Goal: Task Accomplishment & Management: Use online tool/utility

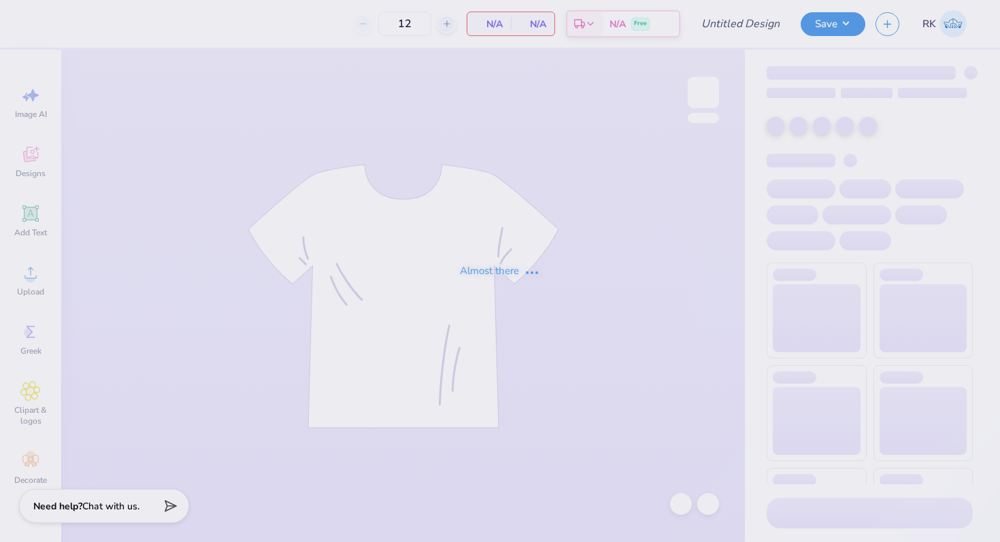
type input "GPhi Family Weekend"
type input "24"
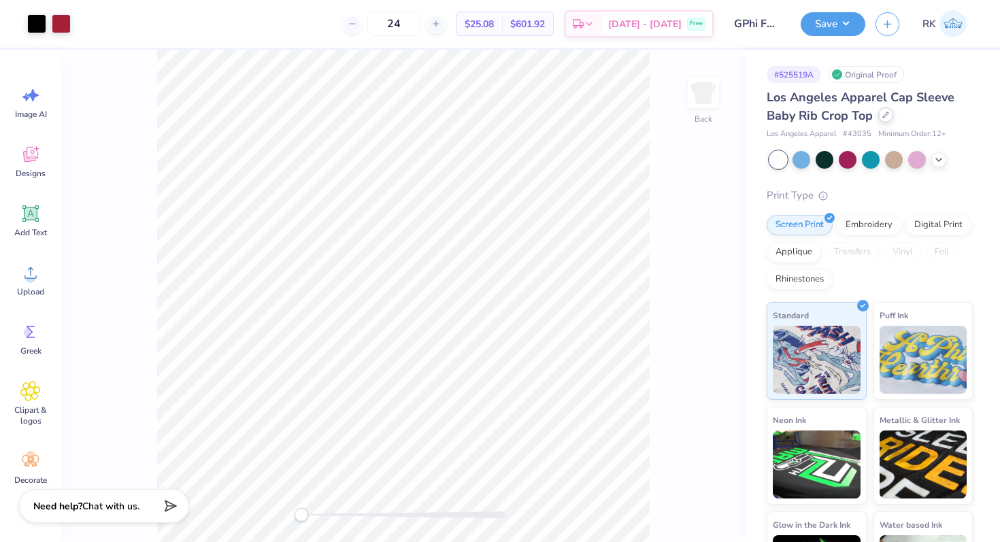
click at [888, 115] on icon at bounding box center [885, 115] width 7 height 7
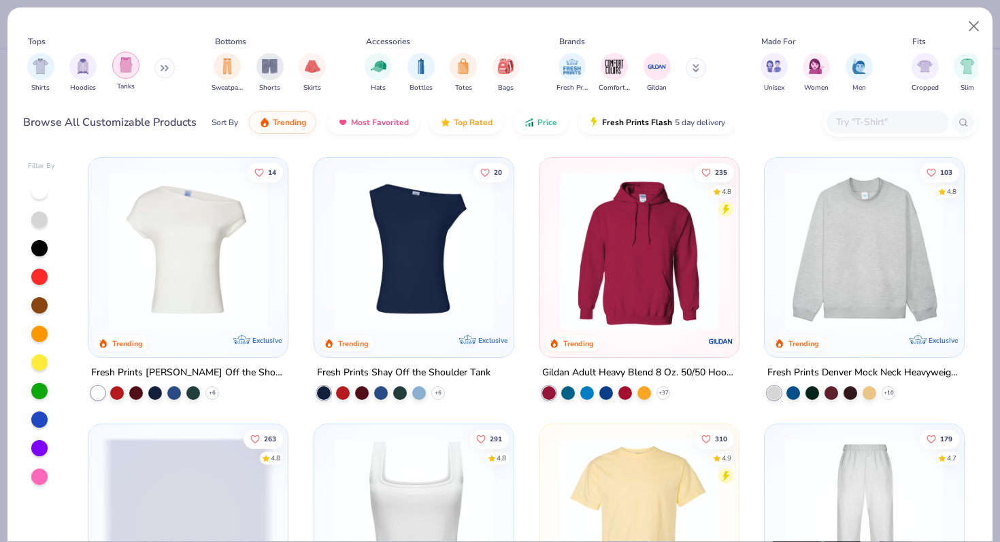
click at [120, 63] on img "filter for Tanks" at bounding box center [125, 65] width 15 height 16
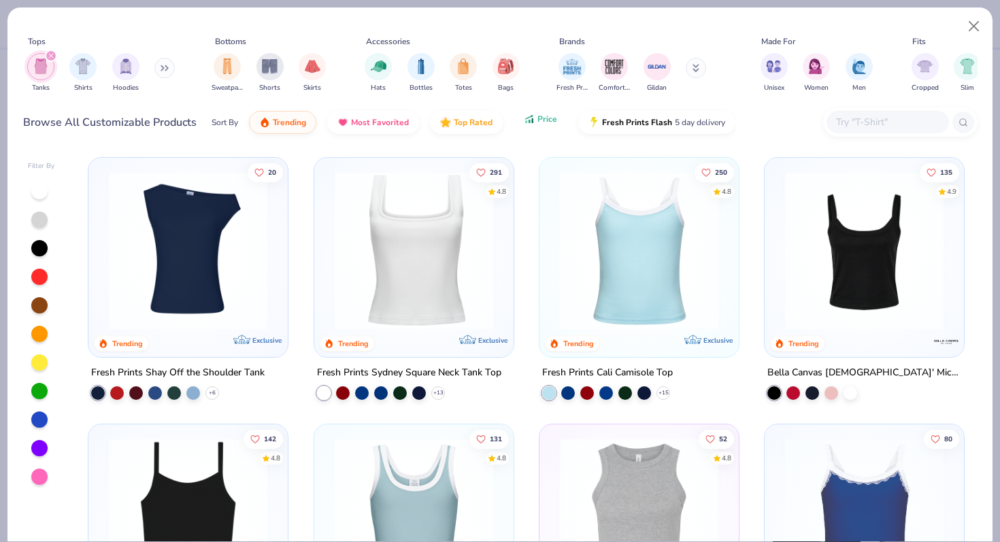
click at [528, 120] on icon "button" at bounding box center [529, 121] width 2 height 3
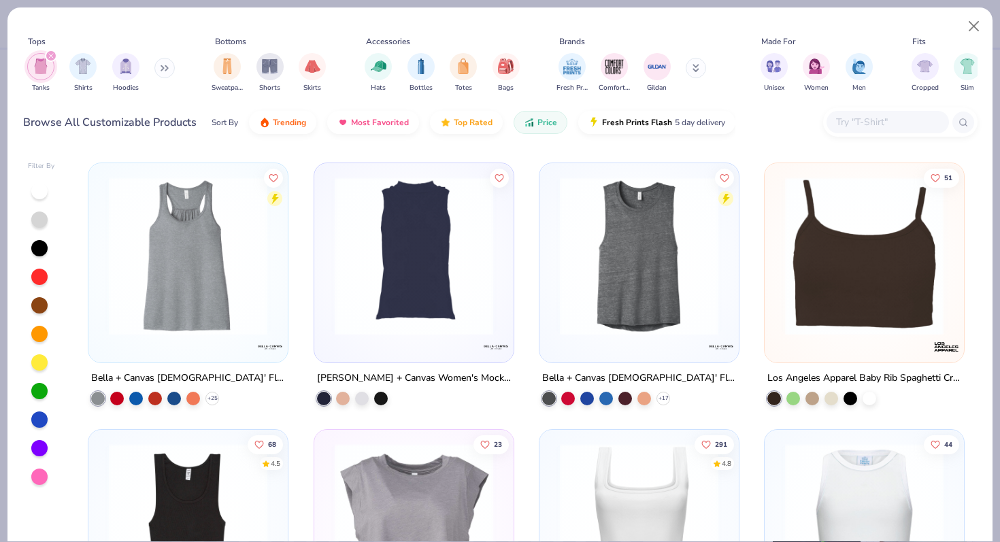
scroll to position [1062, 0]
click at [867, 395] on div at bounding box center [869, 397] width 14 height 14
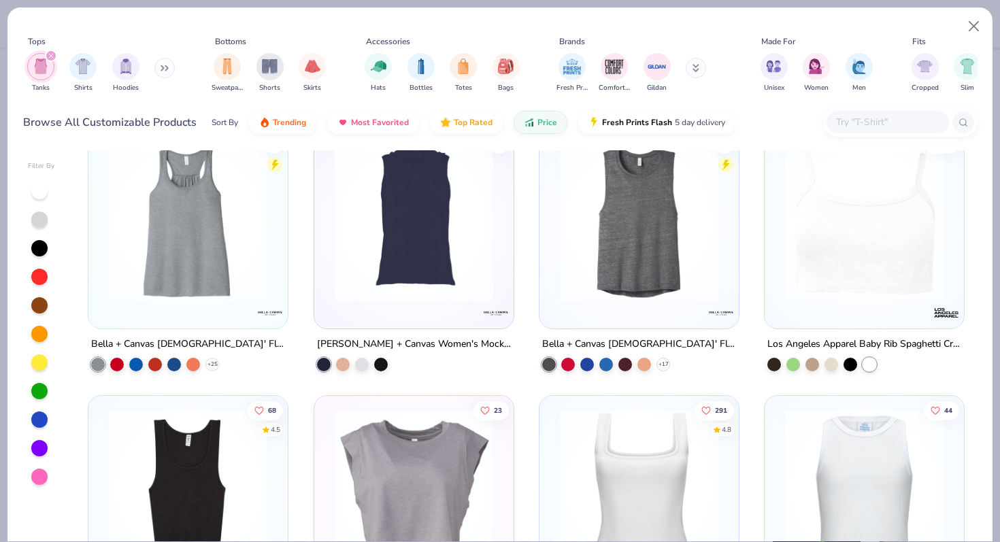
scroll to position [1092, 0]
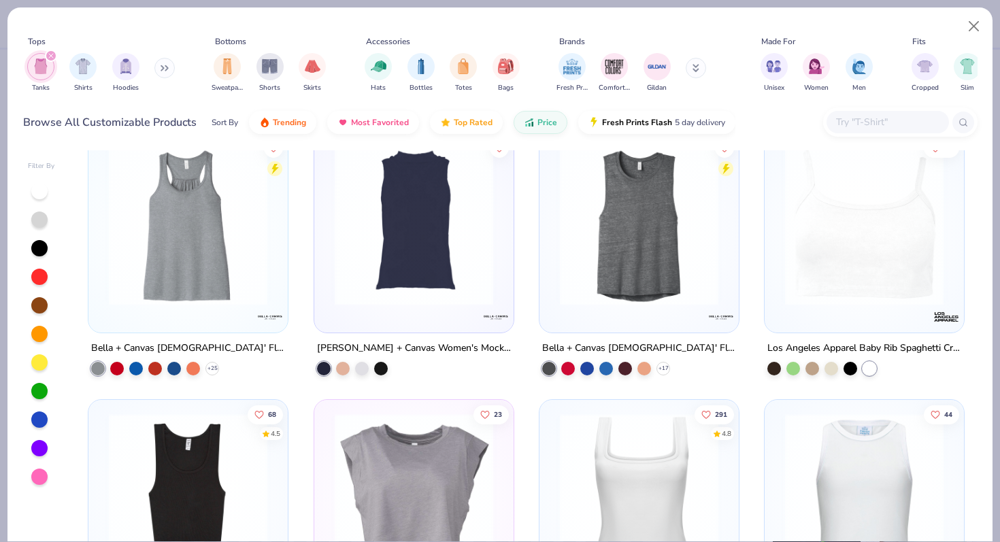
click at [845, 266] on img at bounding box center [864, 226] width 172 height 158
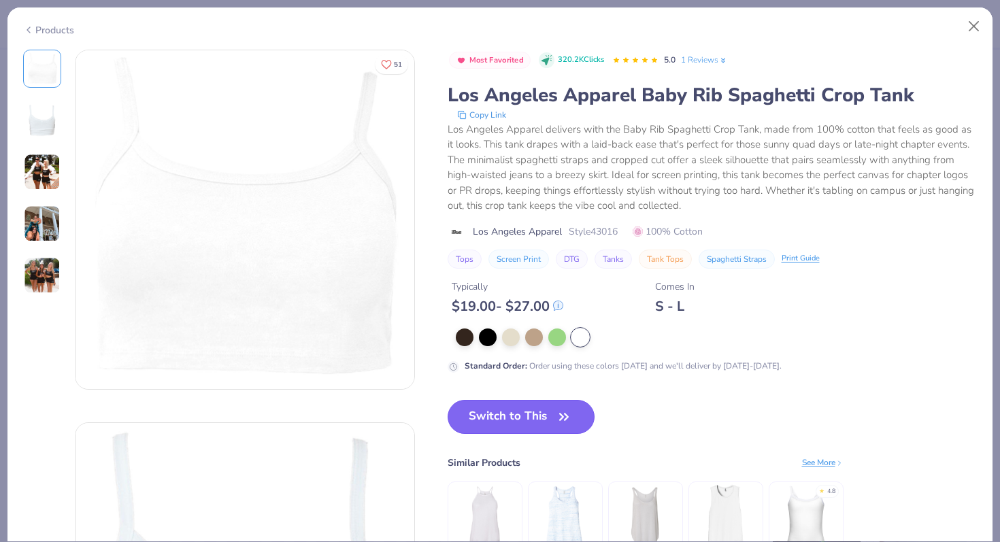
click at [531, 411] on button "Switch to This" at bounding box center [522, 417] width 148 height 34
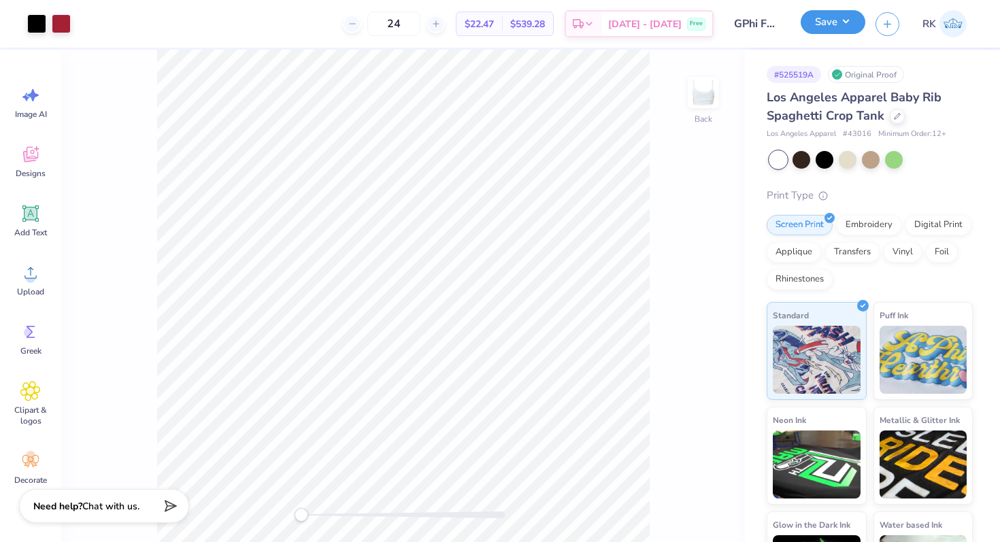
click at [827, 31] on button "Save" at bounding box center [833, 22] width 65 height 24
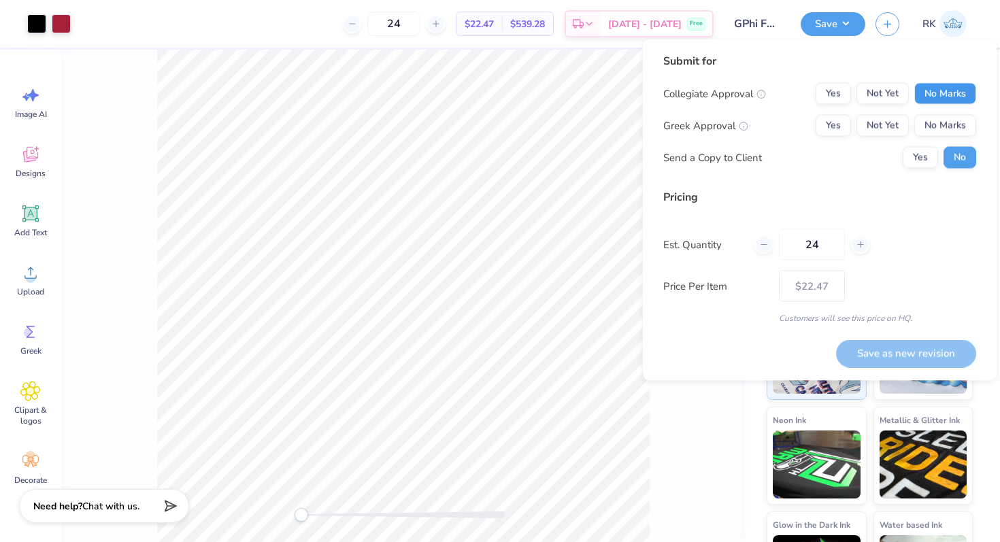
click at [924, 93] on button "No Marks" at bounding box center [945, 94] width 62 height 22
click at [833, 123] on button "Yes" at bounding box center [833, 126] width 35 height 22
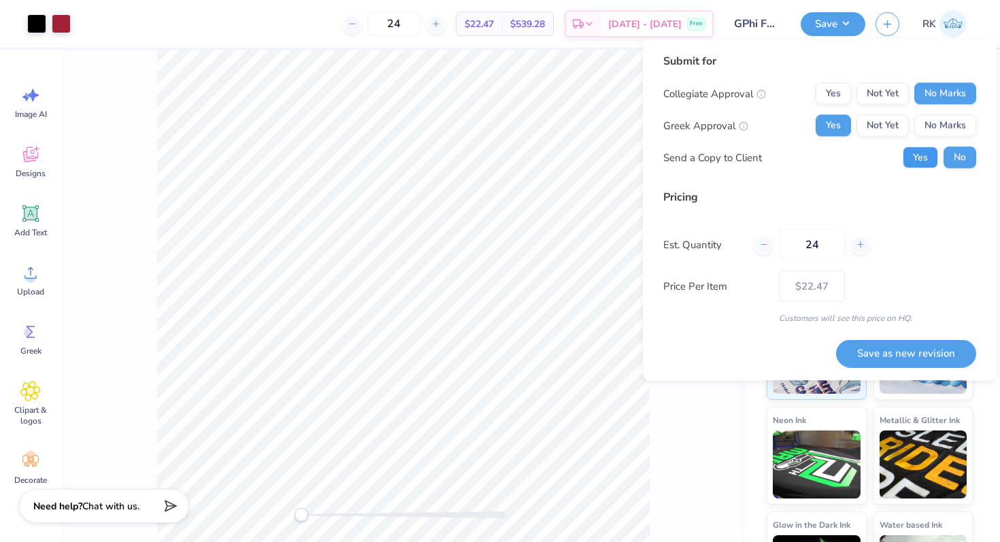
click at [915, 154] on button "Yes" at bounding box center [920, 158] width 35 height 22
click at [820, 250] on input "24" at bounding box center [812, 244] width 66 height 31
type input "2"
type input "12"
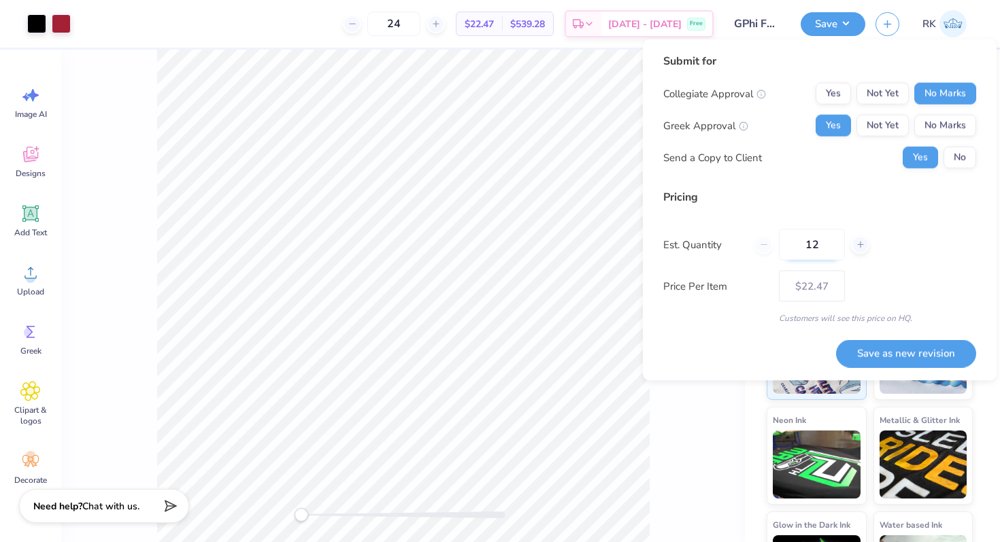
type input "12"
type input "$30.87"
type input "12"
click at [811, 207] on div "Pricing Est. Quantity 12 Price Per Item $30.87 Customers will see this price on…" at bounding box center [819, 256] width 313 height 135
click at [890, 348] on button "Save as new revision" at bounding box center [906, 353] width 140 height 28
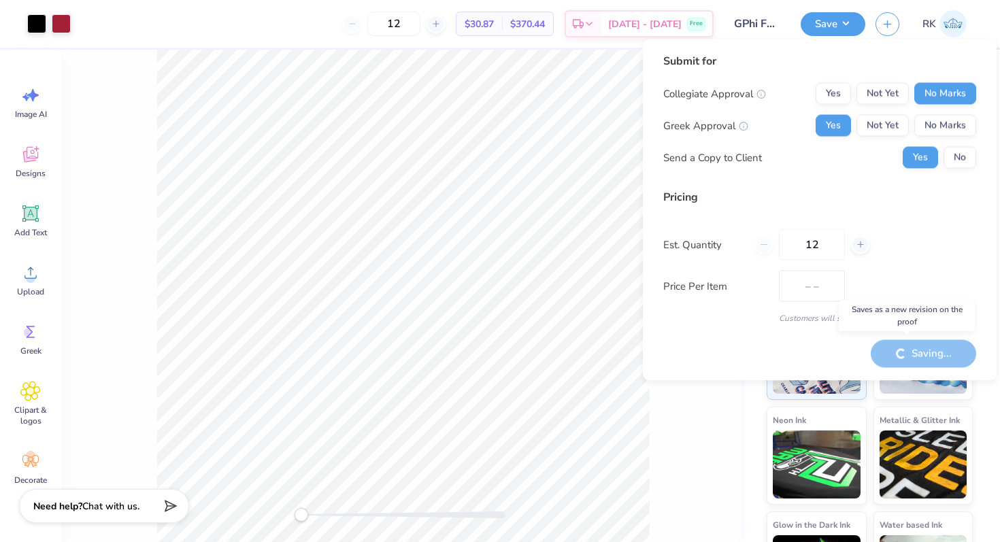
type input "$30.87"
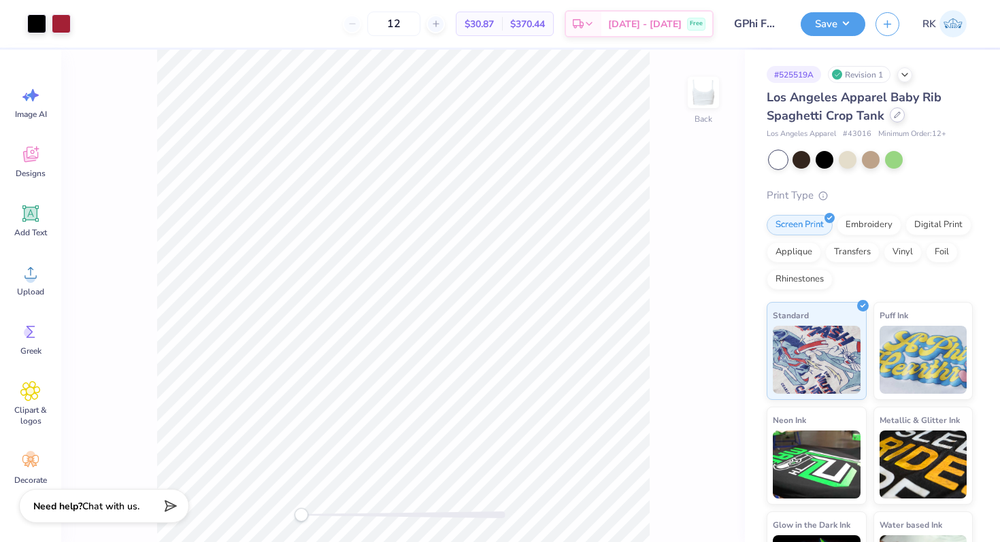
click at [896, 120] on div at bounding box center [897, 114] width 15 height 15
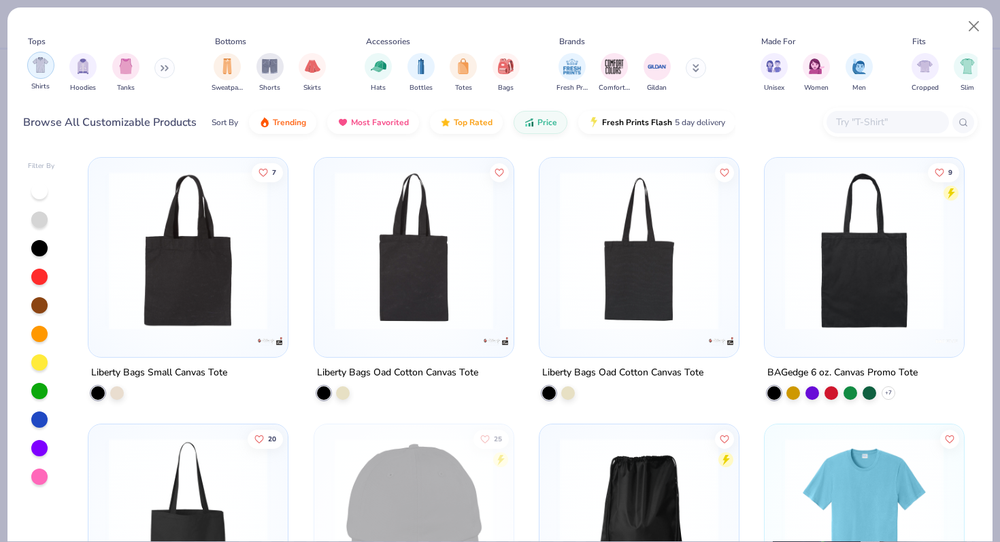
click at [37, 69] on img "filter for Shirts" at bounding box center [41, 65] width 16 height 16
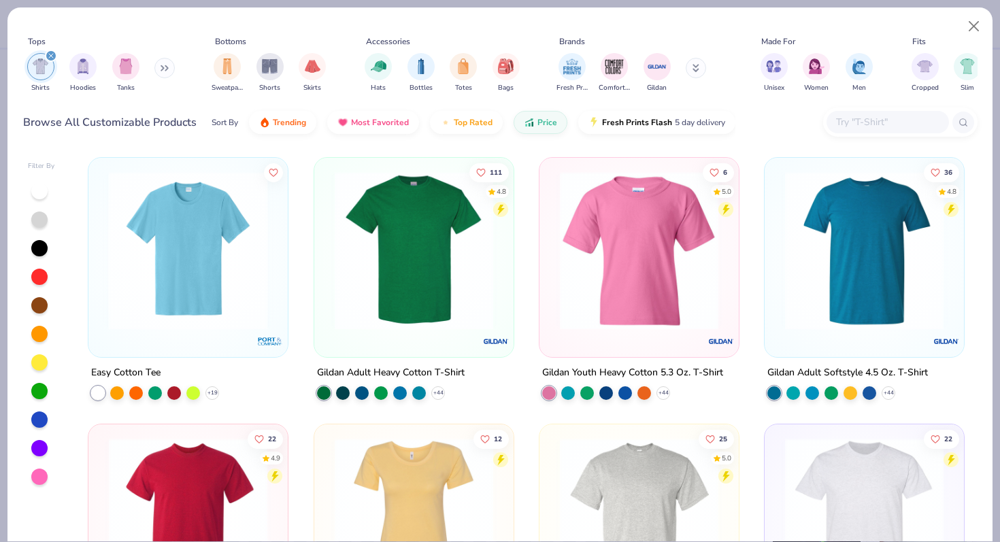
click at [102, 233] on img at bounding box center [16, 250] width 172 height 158
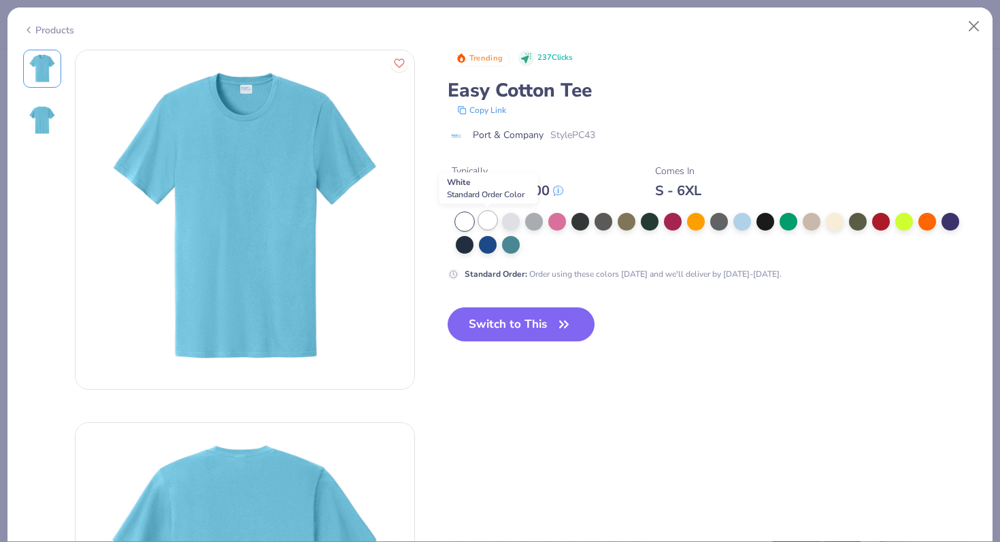
click at [489, 223] on div at bounding box center [488, 221] width 18 height 18
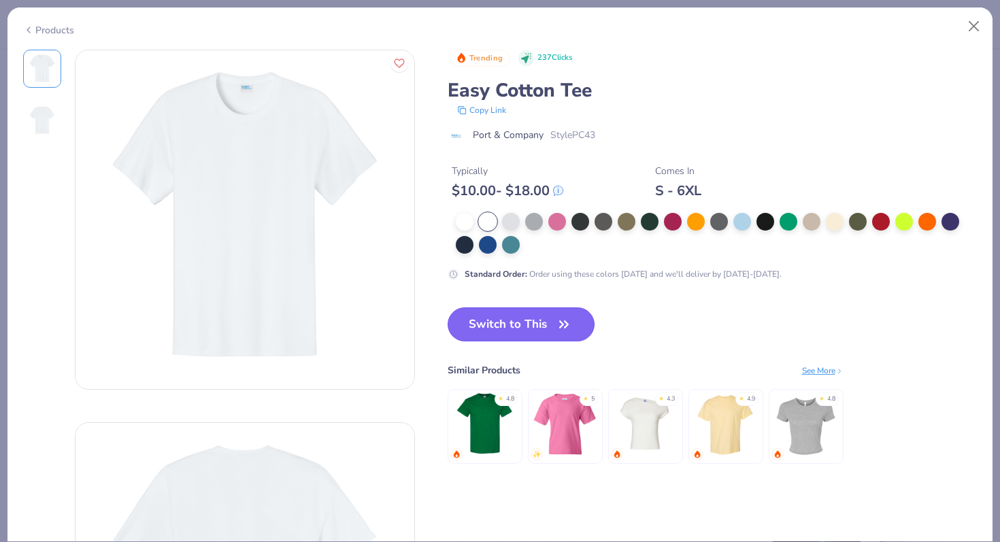
click at [507, 324] on button "Switch to This" at bounding box center [522, 324] width 148 height 34
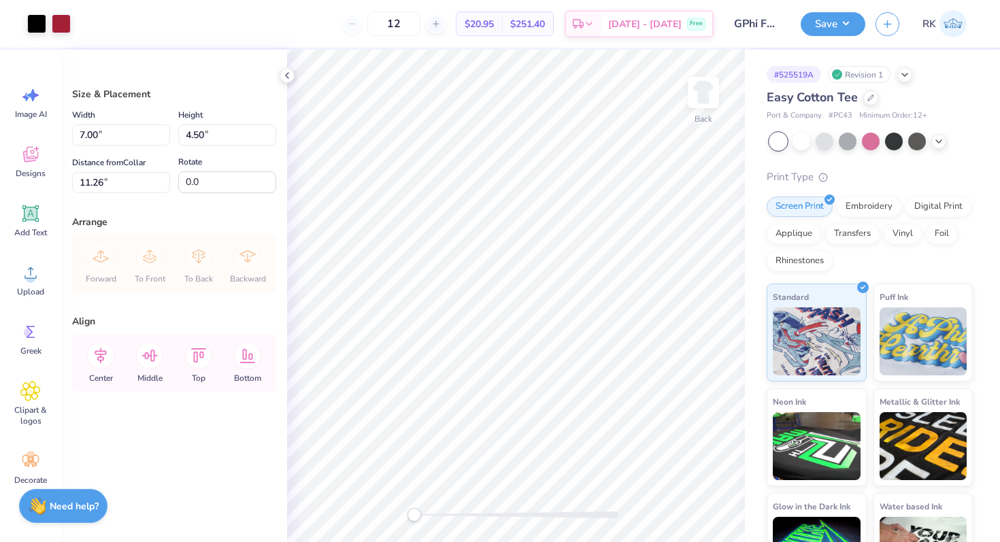
type input "3.00"
type input "10.68"
type input "6.86"
type input "2.37"
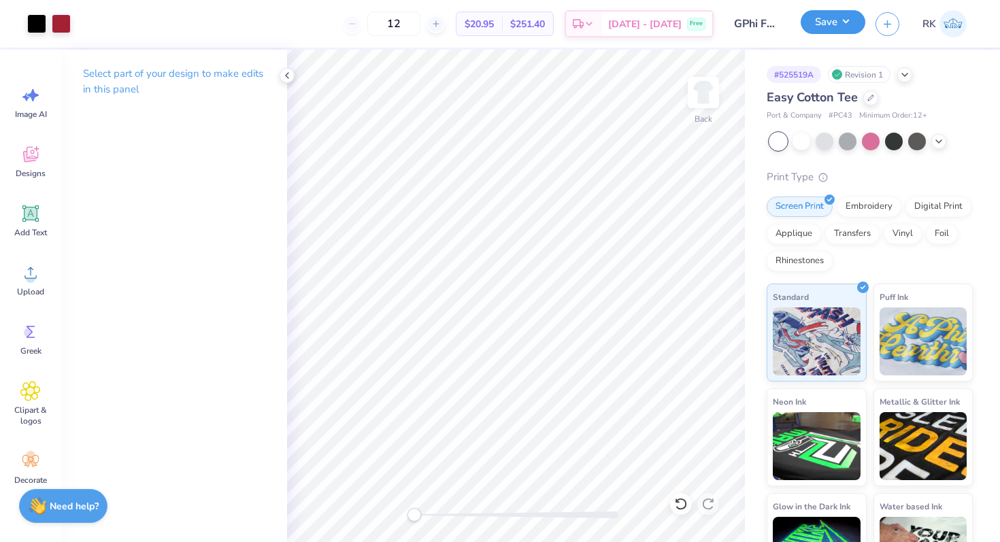
click at [819, 23] on button "Save" at bounding box center [833, 22] width 65 height 24
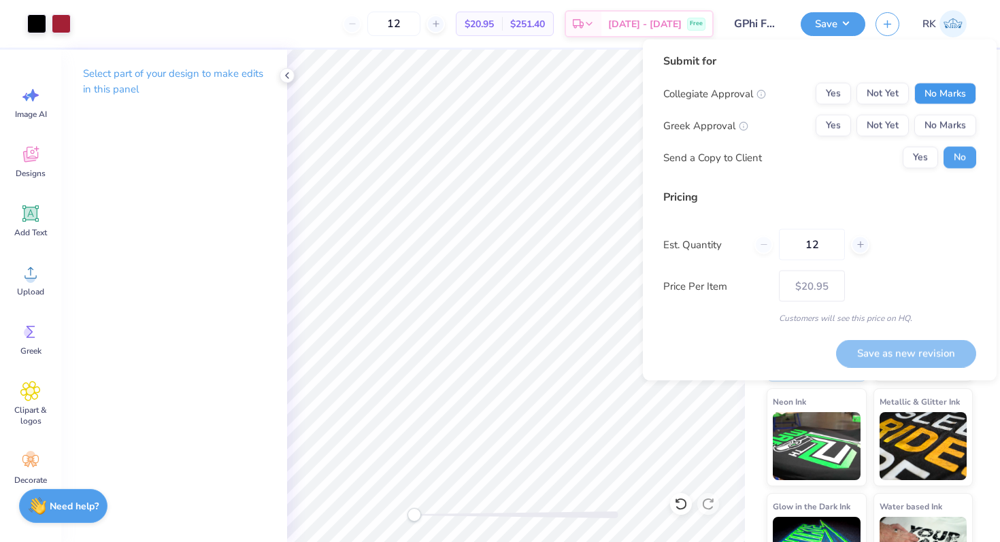
click at [924, 93] on button "No Marks" at bounding box center [945, 94] width 62 height 22
click at [844, 126] on button "Yes" at bounding box center [833, 126] width 35 height 22
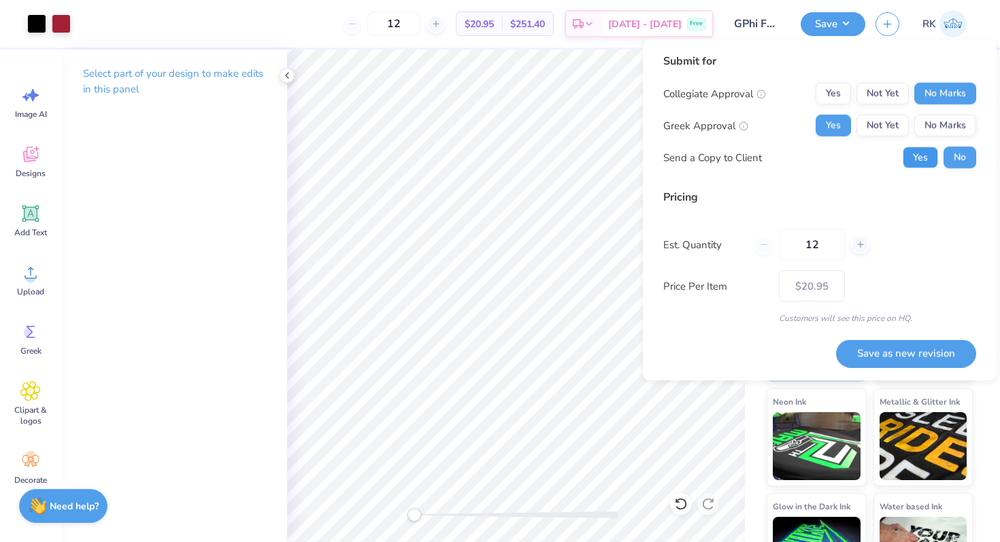
click at [915, 151] on button "Yes" at bounding box center [920, 158] width 35 height 22
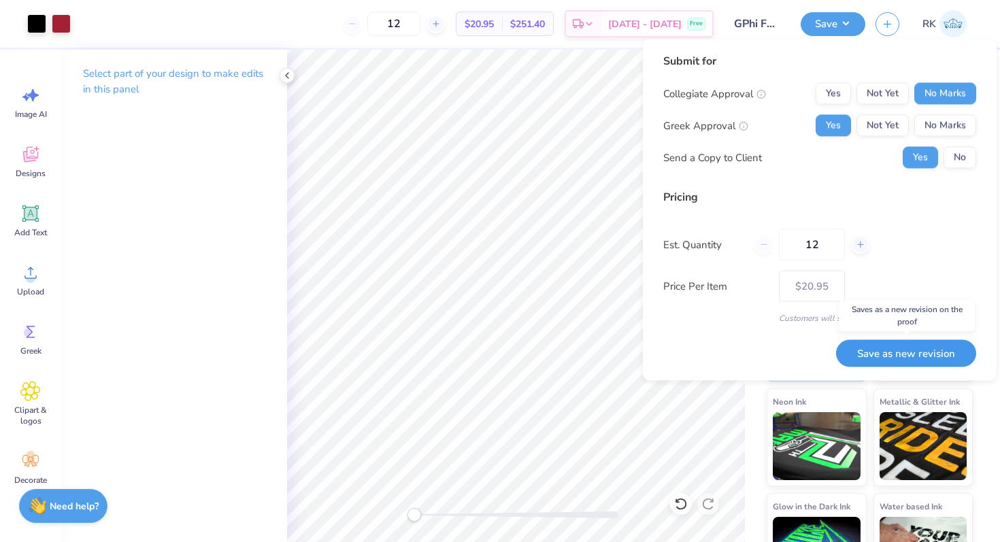
click at [916, 352] on button "Save as new revision" at bounding box center [906, 353] width 140 height 28
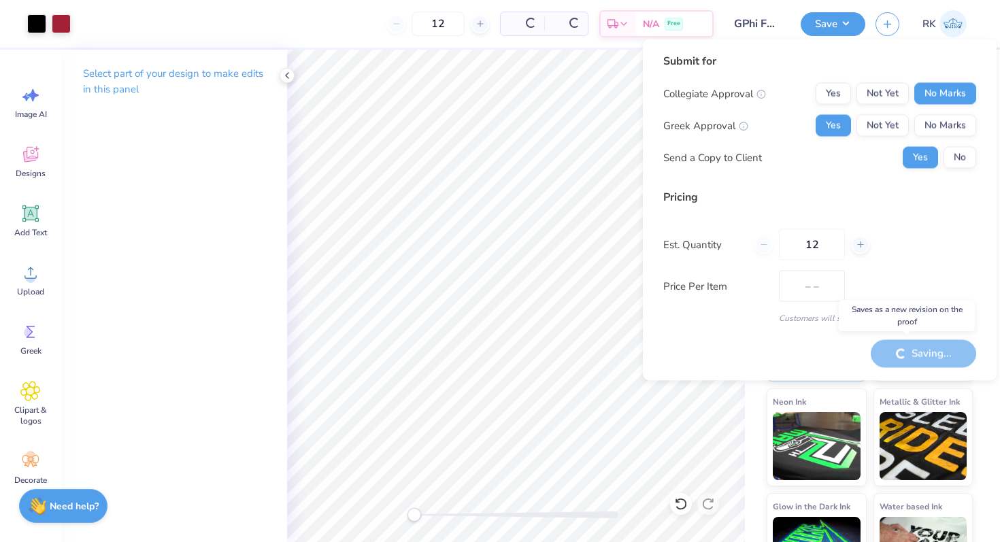
type input "$20.95"
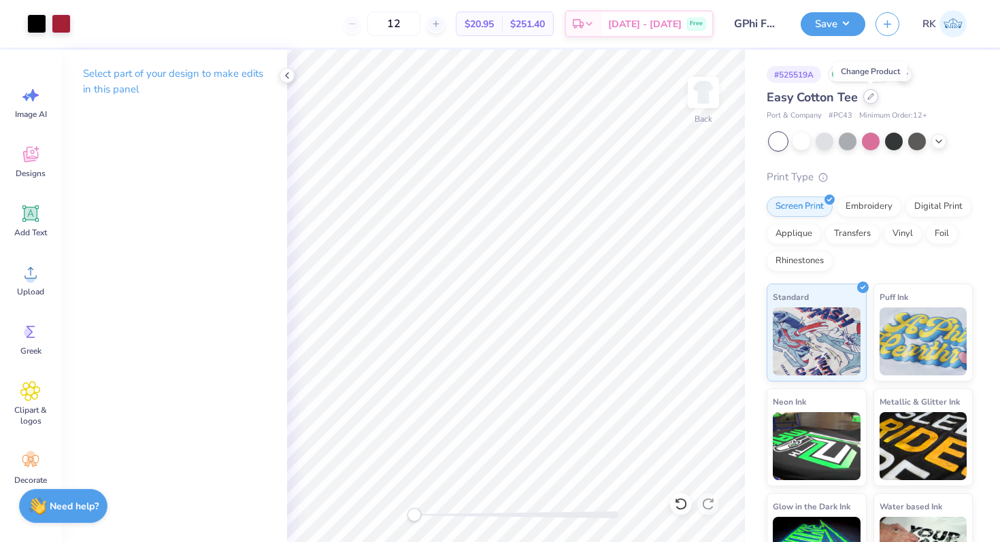
click at [873, 99] on icon at bounding box center [870, 96] width 7 height 7
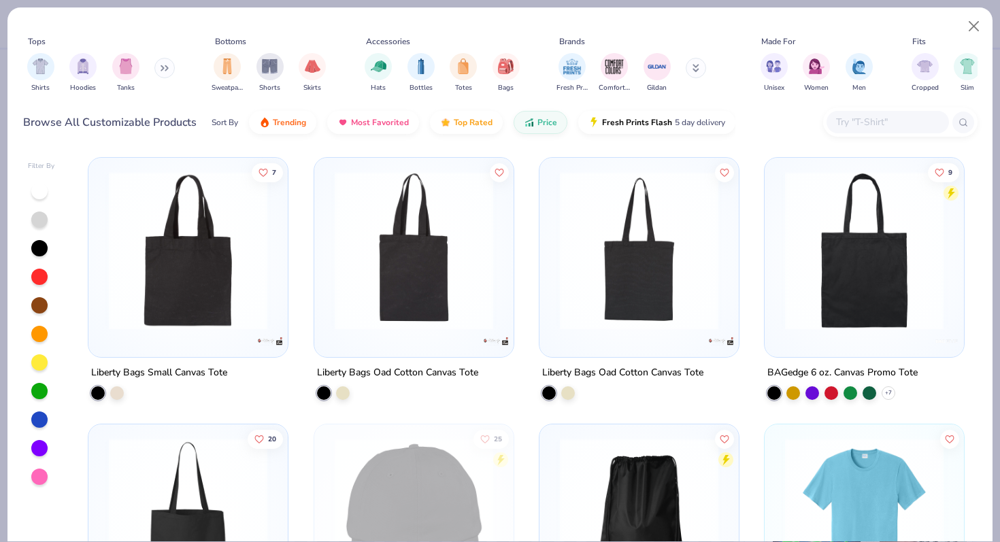
click at [160, 66] on button at bounding box center [164, 68] width 20 height 20
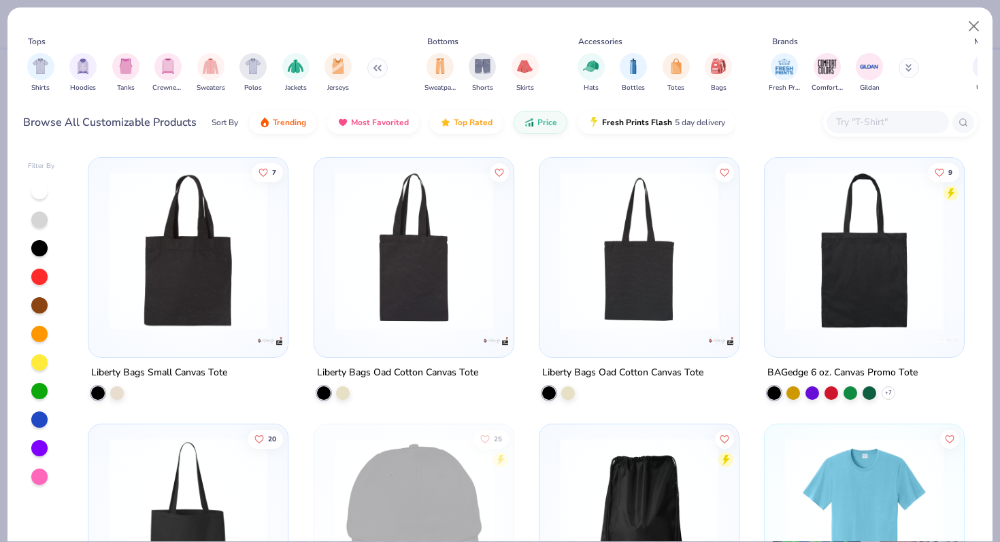
click at [833, 122] on div at bounding box center [887, 122] width 122 height 22
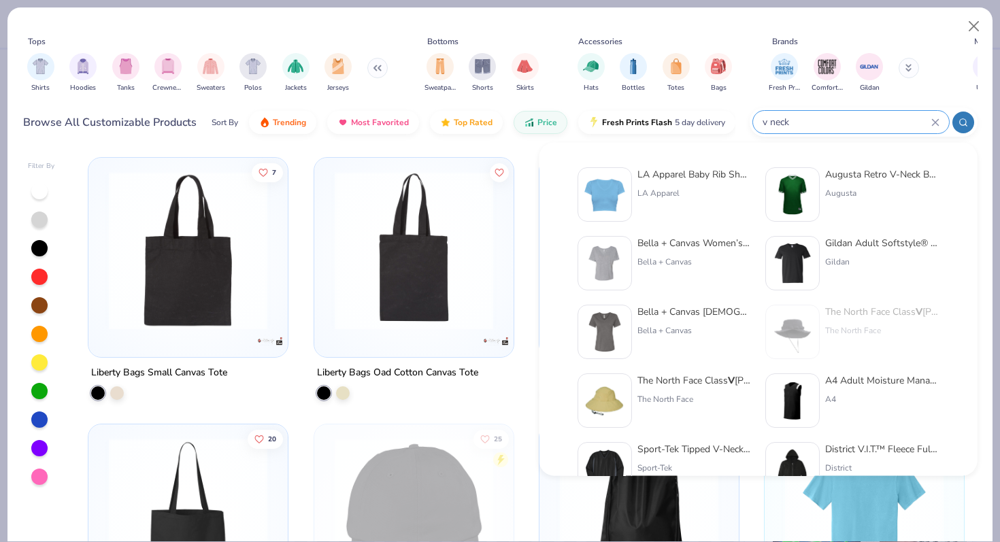
type input "v neck"
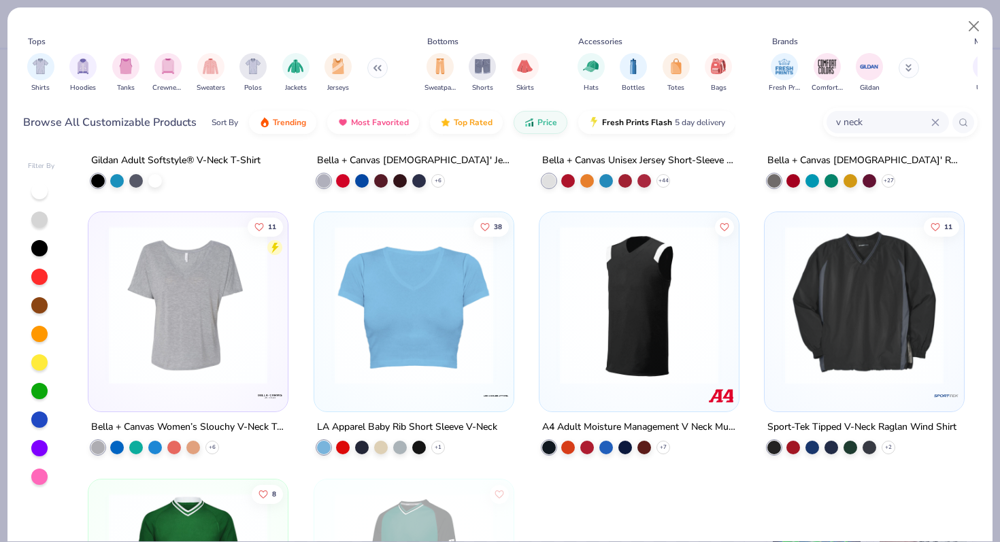
scroll to position [213, 0]
click at [437, 445] on icon at bounding box center [438, 446] width 11 height 11
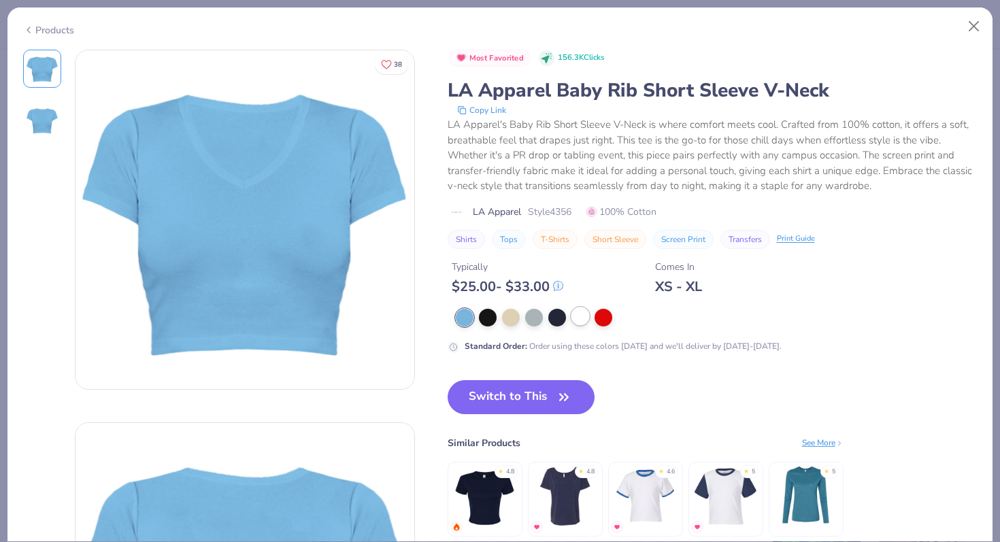
click at [580, 318] on div at bounding box center [580, 316] width 18 height 18
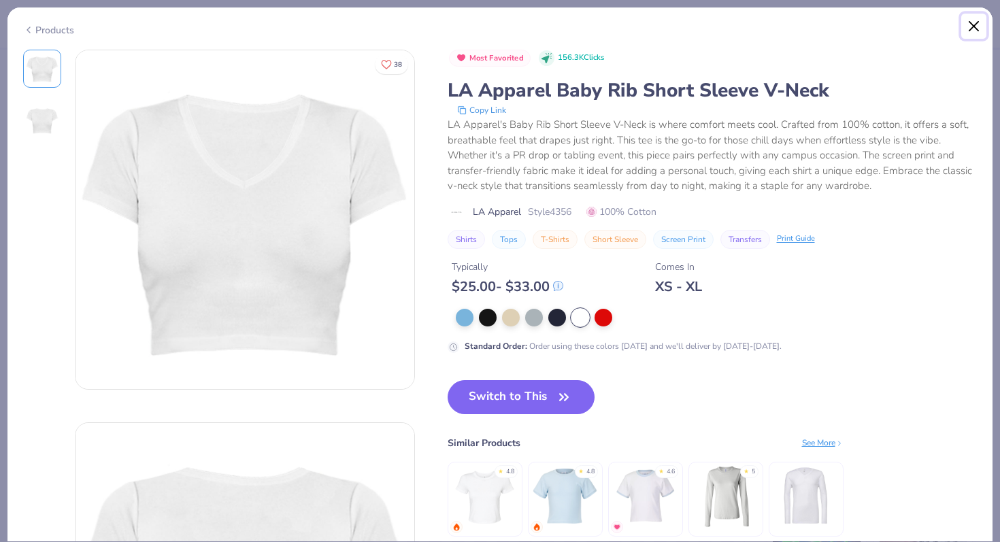
click at [973, 23] on button "Close" at bounding box center [974, 27] width 26 height 26
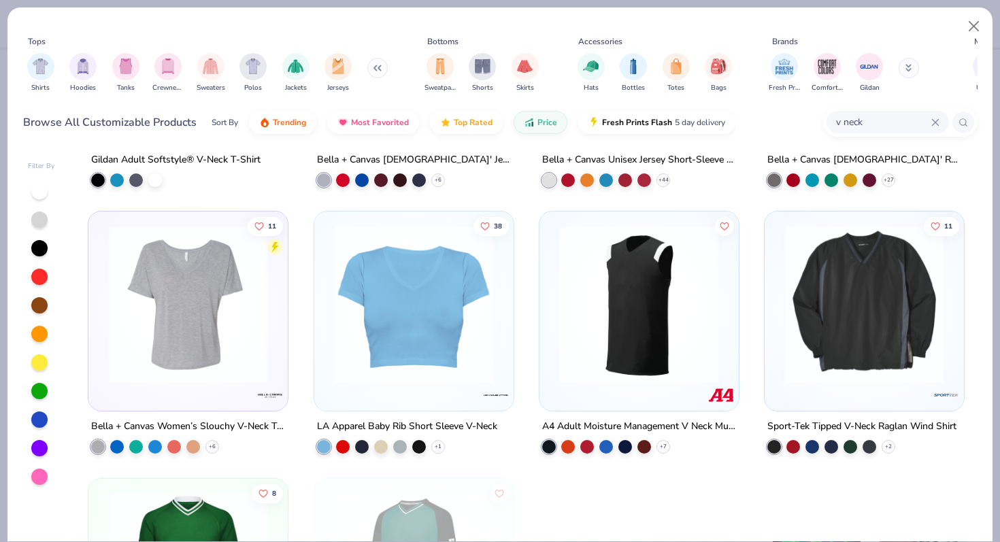
scroll to position [206, 0]
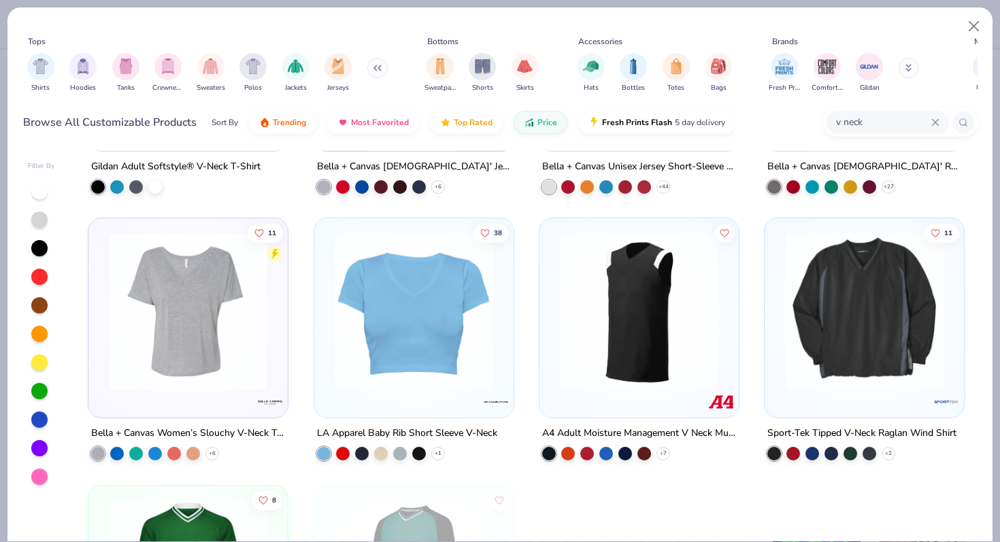
click at [434, 283] on img at bounding box center [414, 311] width 172 height 158
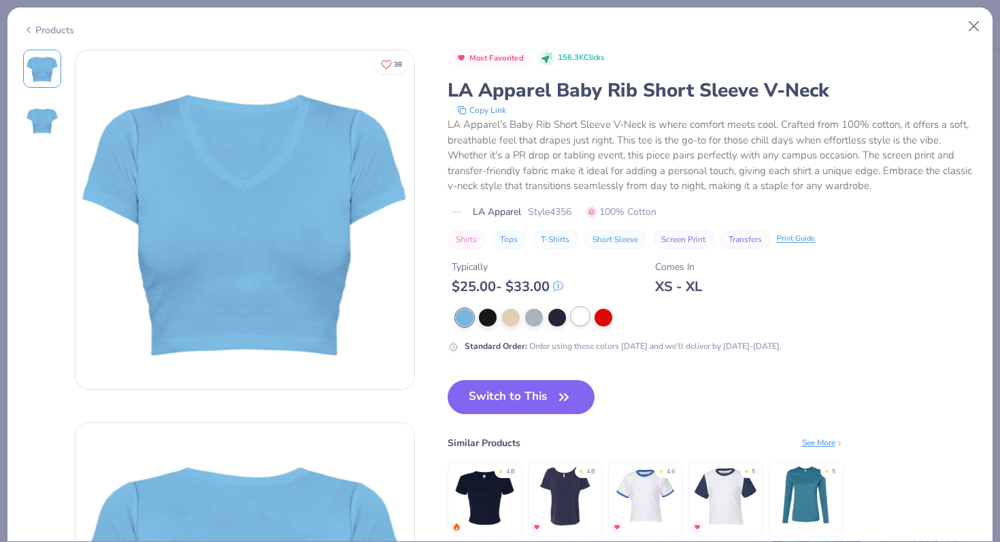
click at [580, 314] on div at bounding box center [580, 316] width 18 height 18
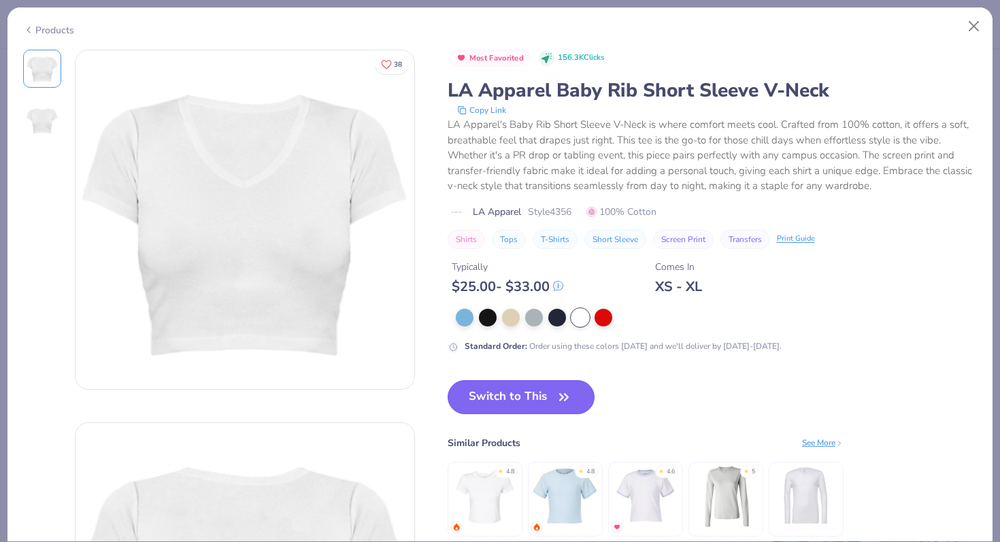
click at [556, 404] on icon "button" at bounding box center [563, 397] width 19 height 19
click at [548, 399] on button "Switch to This" at bounding box center [522, 397] width 148 height 34
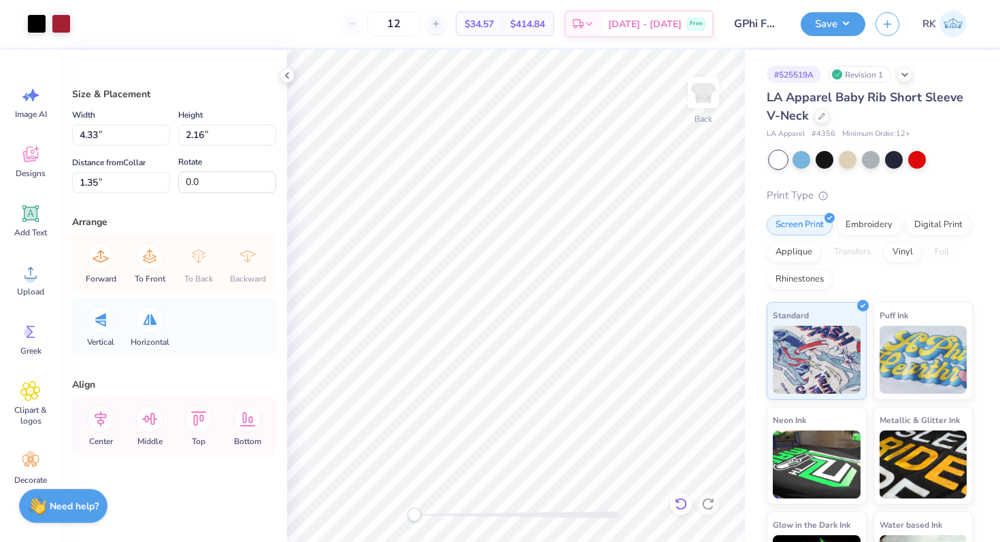
click at [681, 503] on icon at bounding box center [681, 504] width 14 height 14
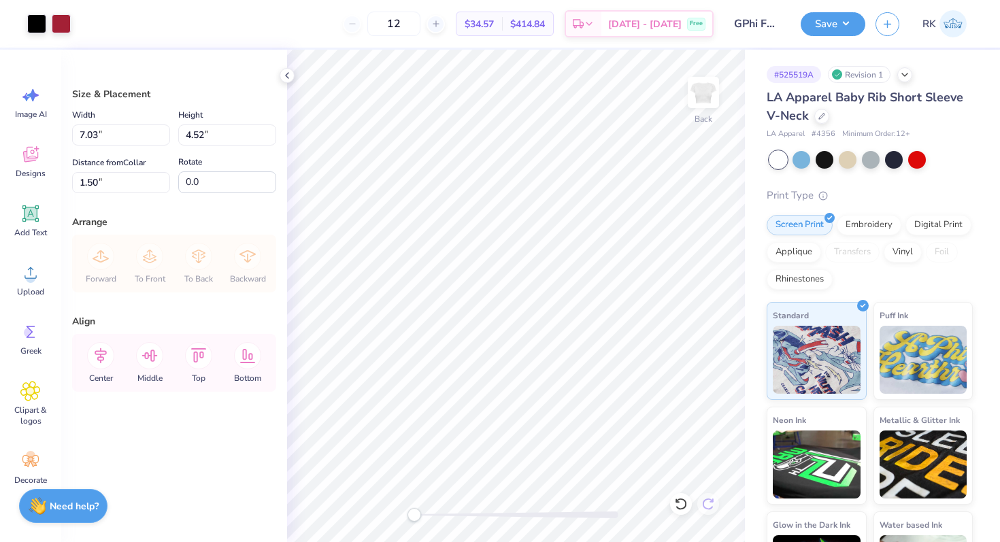
type input "1.02"
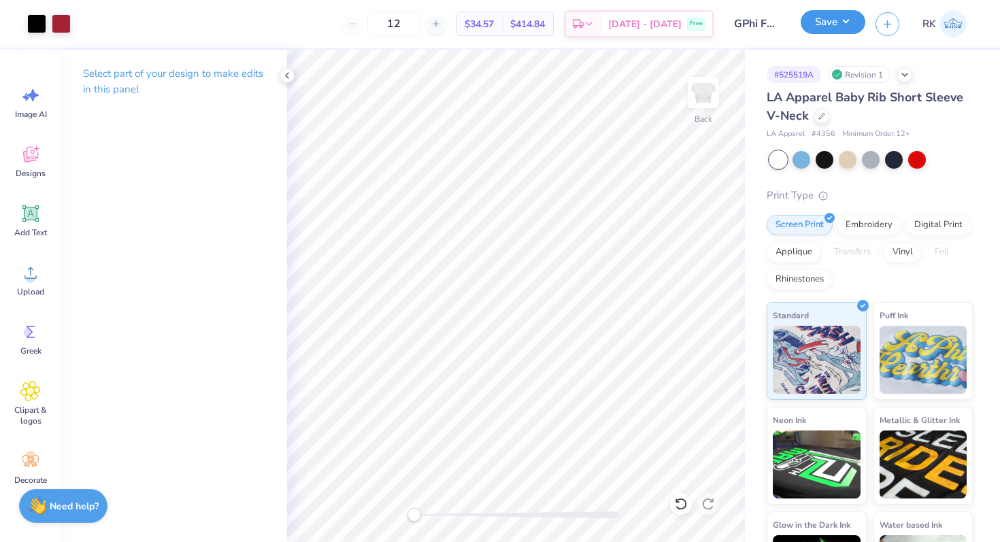
click at [839, 17] on button "Save" at bounding box center [833, 22] width 65 height 24
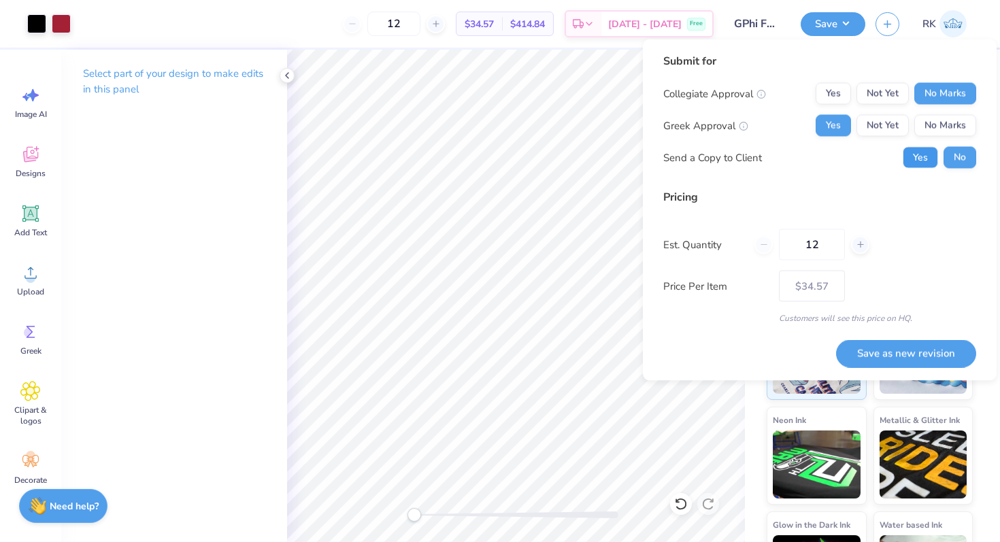
click at [920, 155] on button "Yes" at bounding box center [920, 158] width 35 height 22
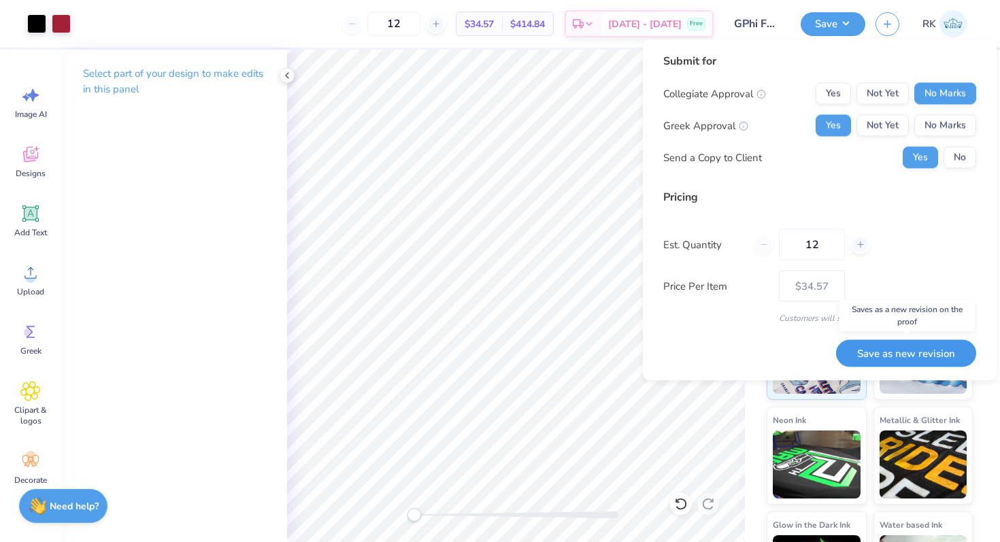
click at [877, 349] on button "Save as new revision" at bounding box center [906, 353] width 140 height 28
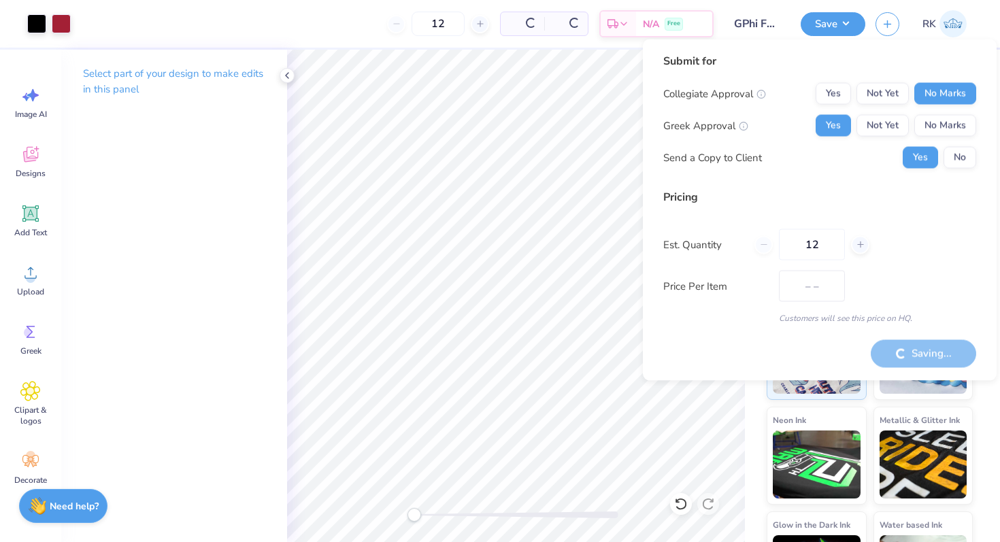
type input "$34.57"
